Goal: Task Accomplishment & Management: Use online tool/utility

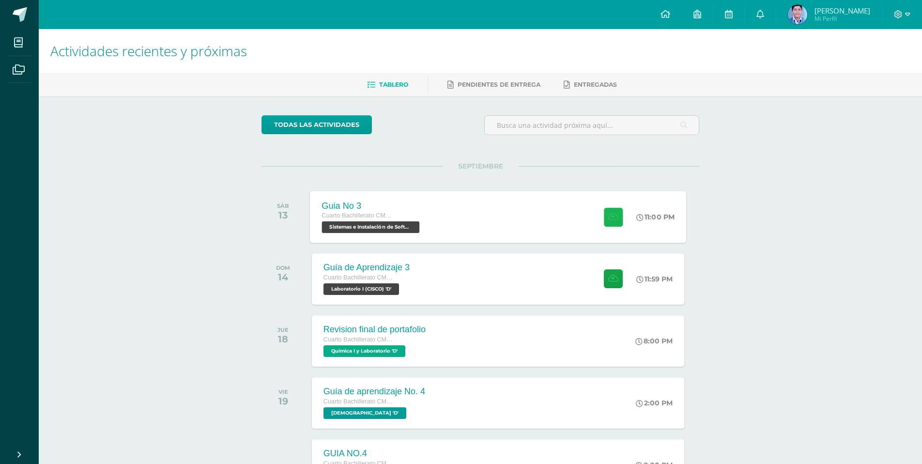
click at [612, 220] on icon at bounding box center [613, 216] width 10 height 8
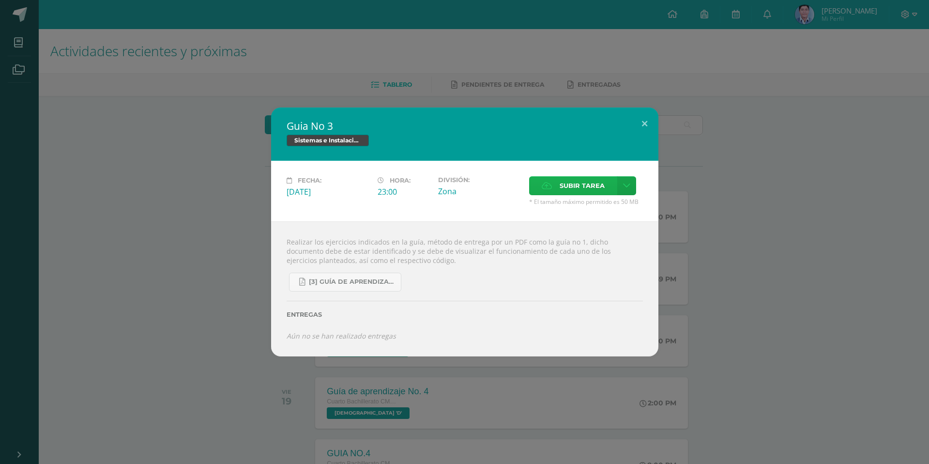
click at [547, 191] on label "Subir tarea" at bounding box center [573, 185] width 88 height 19
click at [0, 0] on input "Subir tarea" at bounding box center [0, 0] width 0 height 0
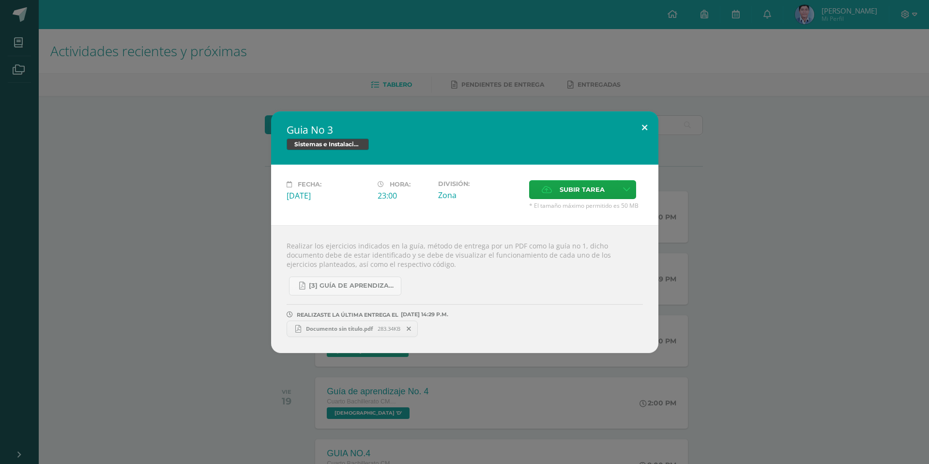
drag, startPoint x: 635, startPoint y: 121, endPoint x: 638, endPoint y: 127, distance: 7.6
click at [635, 121] on button at bounding box center [645, 127] width 28 height 33
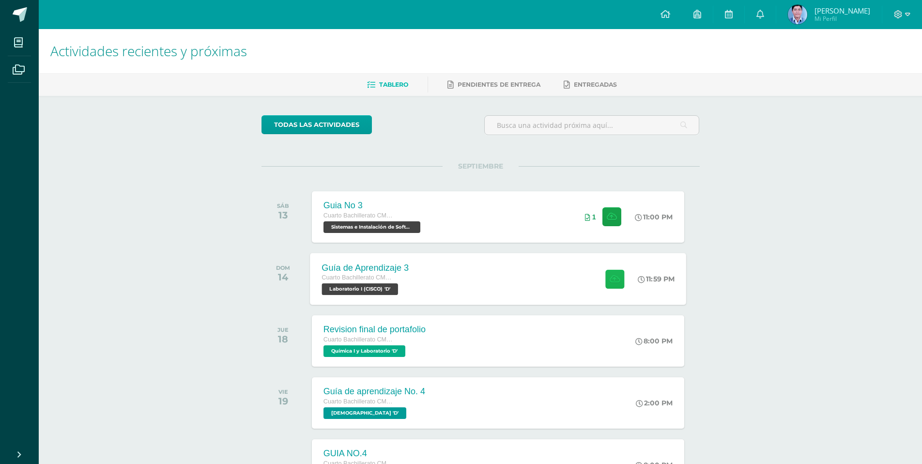
click at [615, 275] on icon at bounding box center [614, 278] width 10 height 8
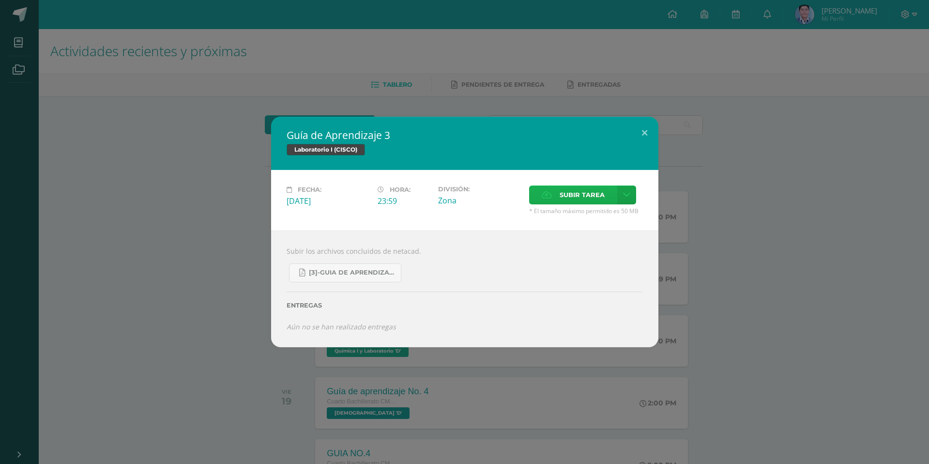
click at [549, 189] on label "Subir tarea" at bounding box center [573, 194] width 88 height 19
click at [0, 0] on input "Subir tarea" at bounding box center [0, 0] width 0 height 0
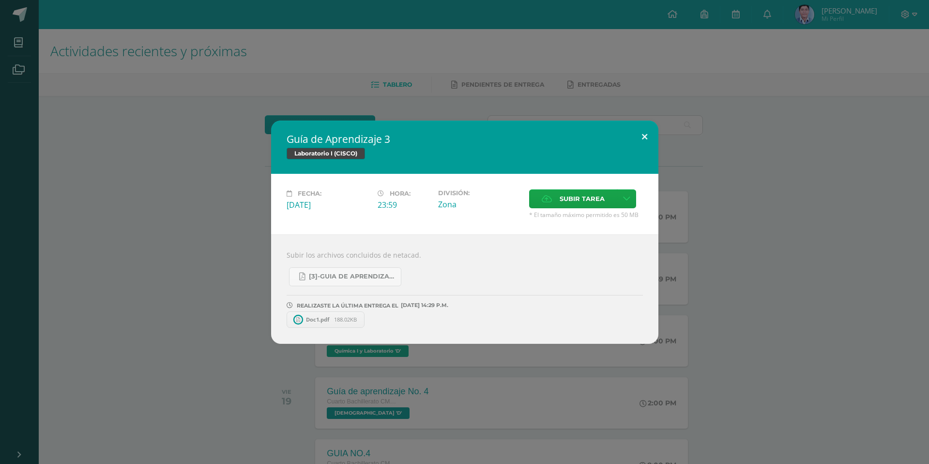
click at [646, 134] on button at bounding box center [645, 137] width 28 height 33
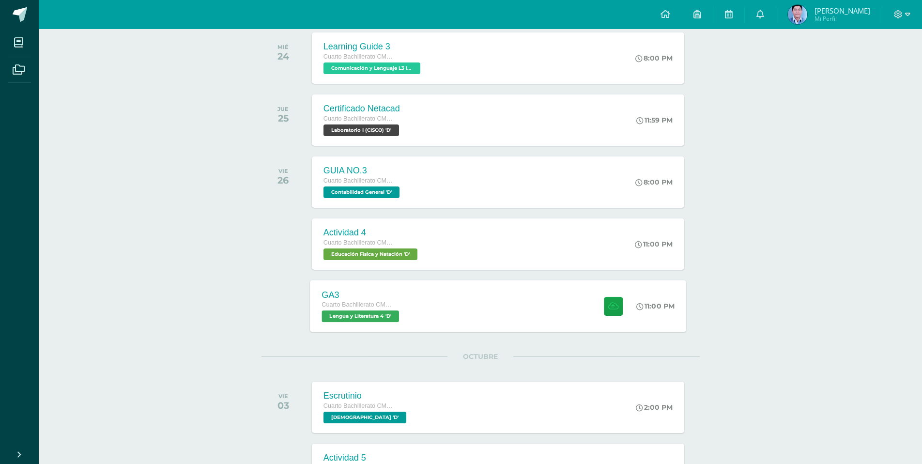
scroll to position [532, 0]
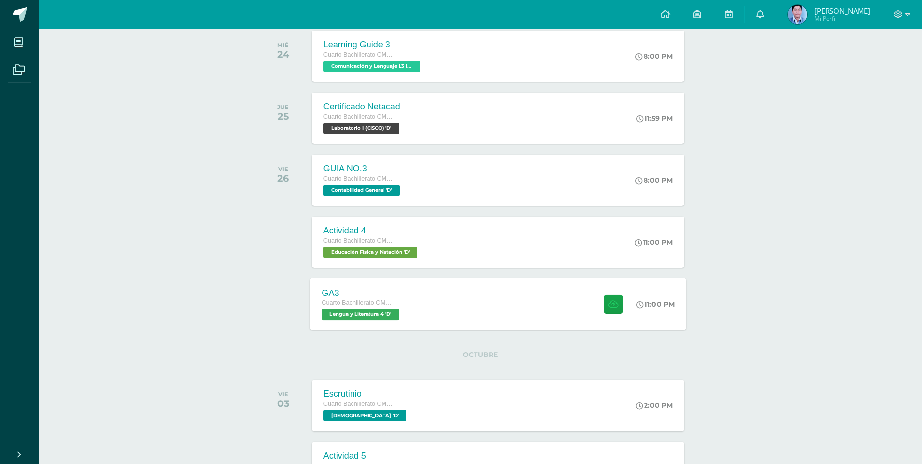
click at [483, 306] on div "GA3 Cuarto Bachillerato CMP Bachillerato en CCLL con Orientación en Computación…" at bounding box center [498, 304] width 376 height 52
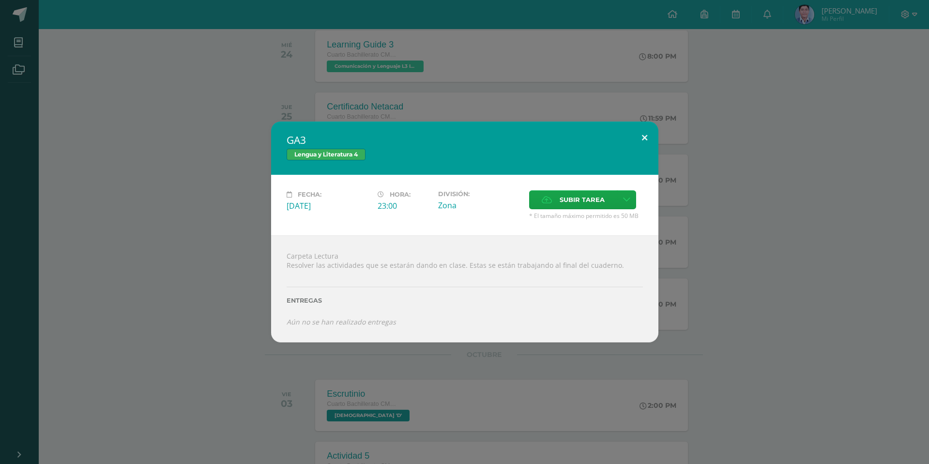
click at [647, 137] on button at bounding box center [645, 137] width 28 height 33
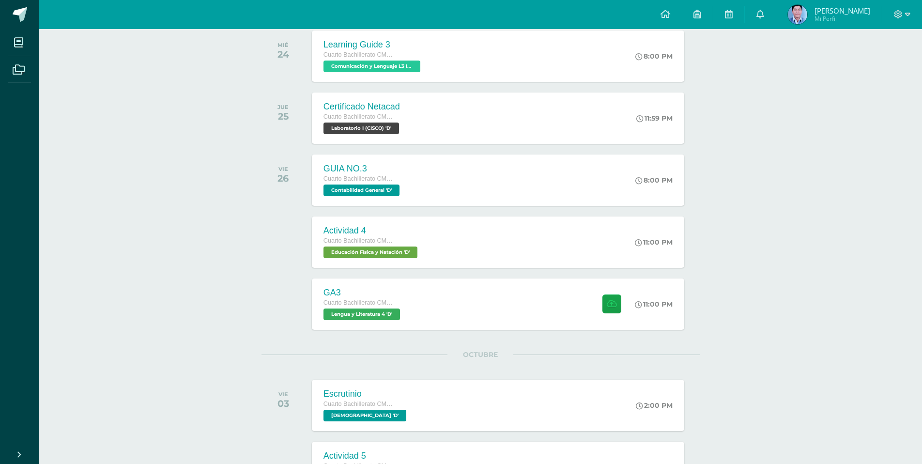
click at [796, 19] on link "José Vicente Mi Perfil" at bounding box center [829, 14] width 106 height 29
click at [775, 20] on link at bounding box center [759, 14] width 31 height 29
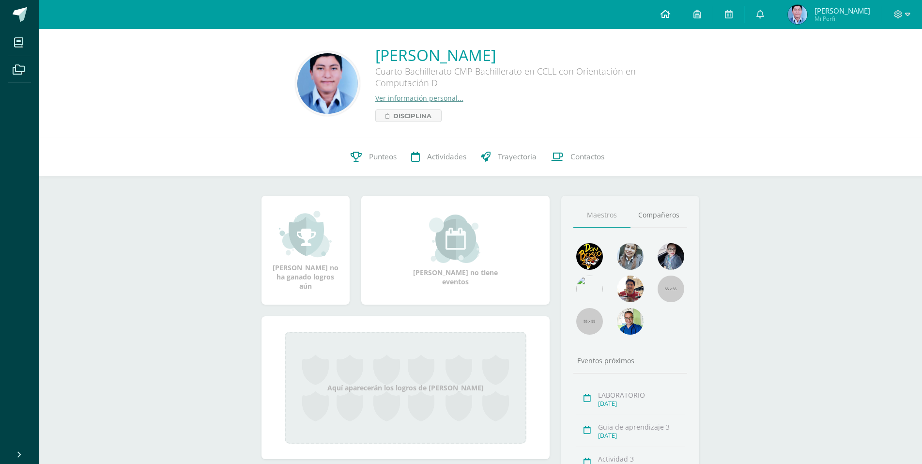
click at [670, 11] on icon at bounding box center [665, 14] width 10 height 9
click at [628, 283] on img at bounding box center [630, 288] width 27 height 27
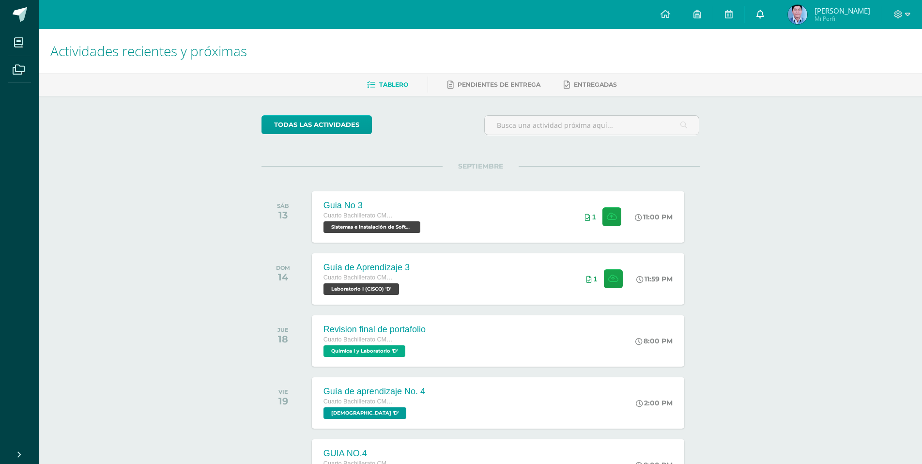
click at [769, 15] on link at bounding box center [759, 14] width 31 height 29
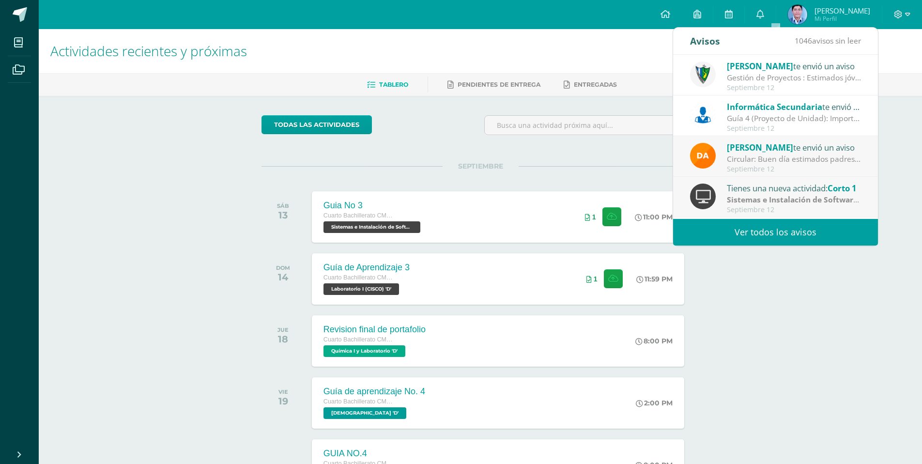
click at [677, 65] on div "Jose Pinto te envió un aviso Gestión de Proyectos : Estimados jóvenes, es un gu…" at bounding box center [775, 75] width 205 height 41
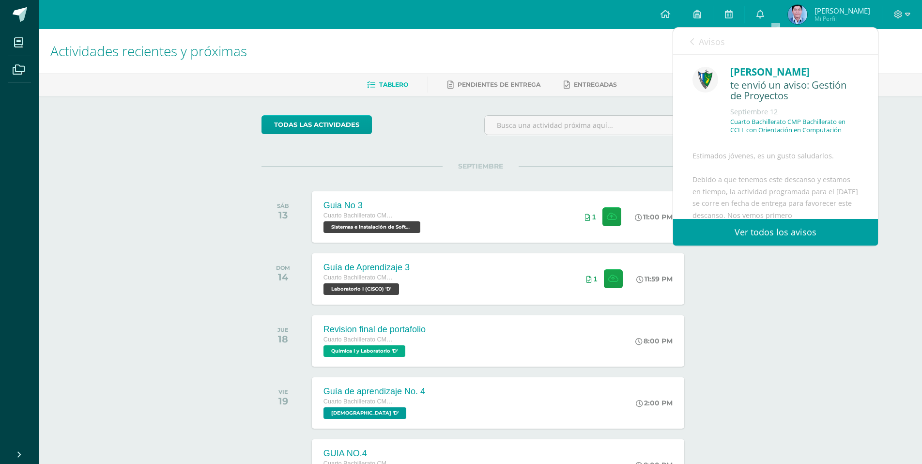
click at [658, 56] on h1 "Actividades recientes y próximas" at bounding box center [480, 51] width 860 height 44
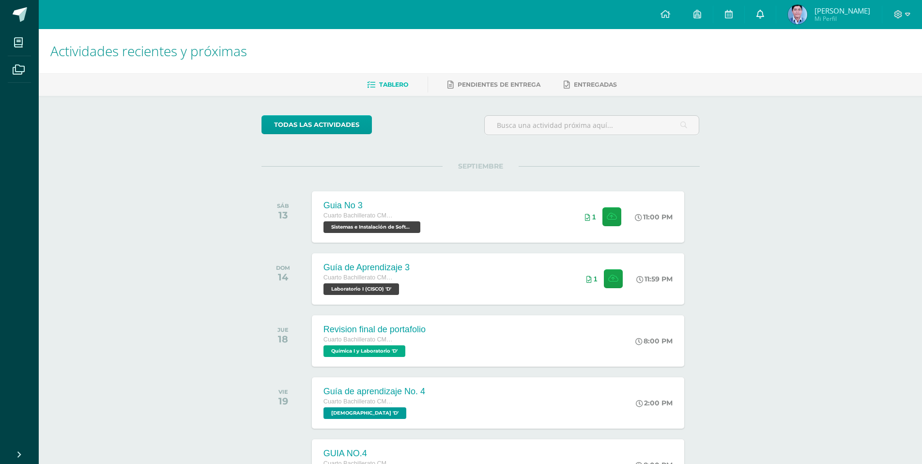
click at [770, 18] on link at bounding box center [759, 14] width 31 height 29
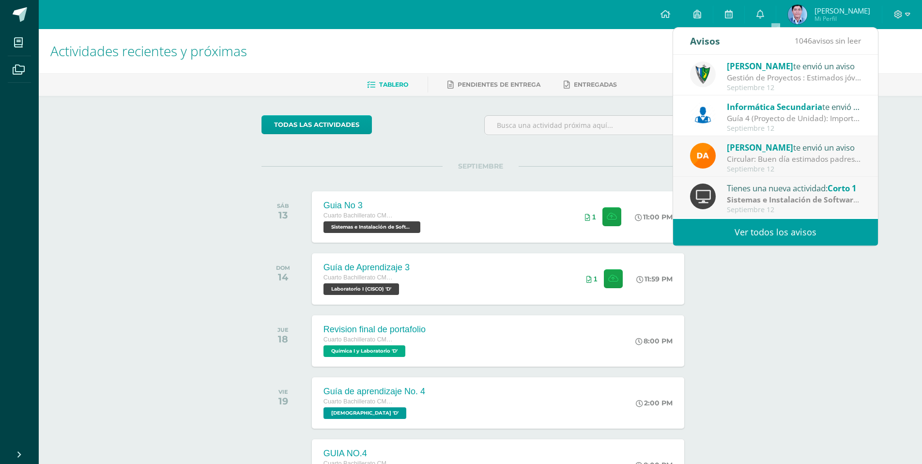
click at [883, 58] on h1 "Actividades recientes y próximas" at bounding box center [480, 51] width 860 height 44
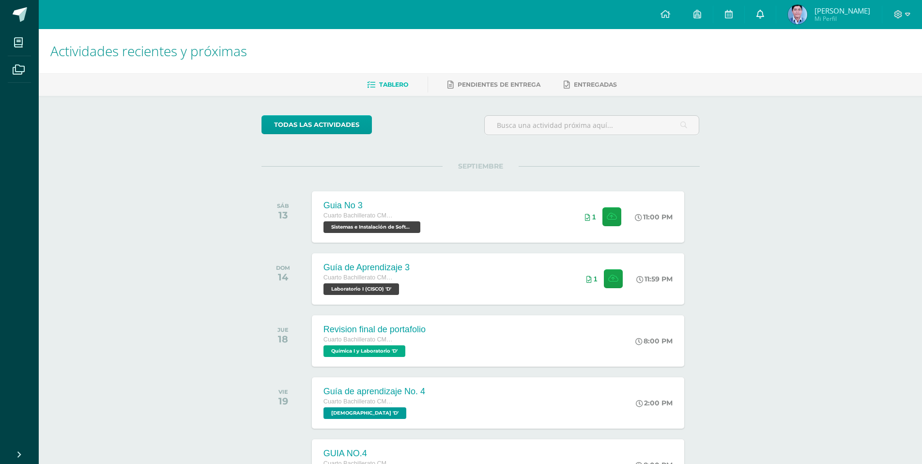
click at [768, 20] on link at bounding box center [759, 14] width 31 height 29
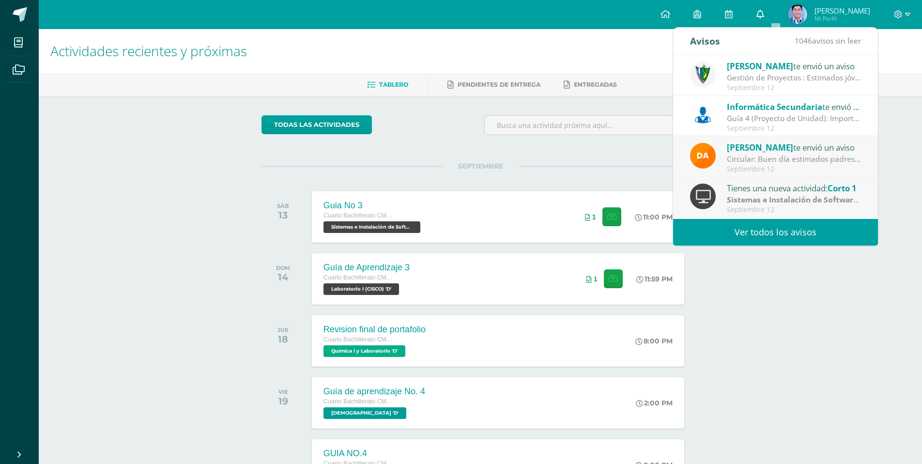
click at [775, 20] on link at bounding box center [759, 14] width 31 height 29
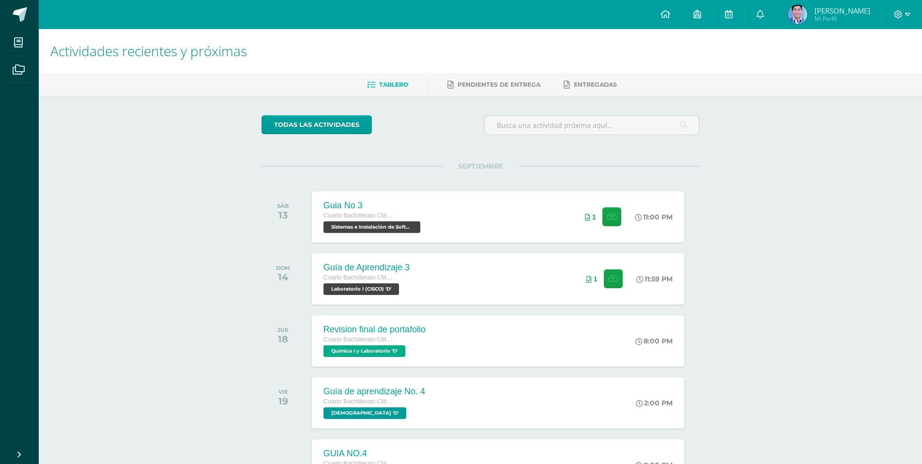
click at [658, 16] on div "Configuración Cerrar sesión José Vicente Mi Perfil Mis accesos directos Aprende…" at bounding box center [480, 14] width 883 height 29
click at [664, 10] on link at bounding box center [665, 14] width 33 height 29
click at [842, 223] on div "Actividades recientes y próximas Tablero Pendientes de entrega Entregadas todas…" at bounding box center [480, 321] width 883 height 584
click at [772, 22] on link at bounding box center [759, 14] width 31 height 29
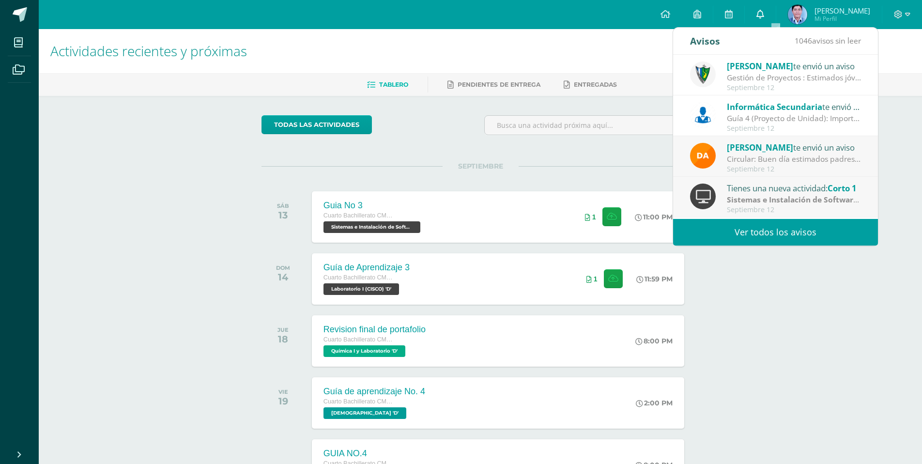
click at [772, 22] on link at bounding box center [759, 14] width 31 height 29
click at [630, 46] on h1 "Actividades recientes y próximas" at bounding box center [480, 51] width 860 height 44
